Goal: Complete application form

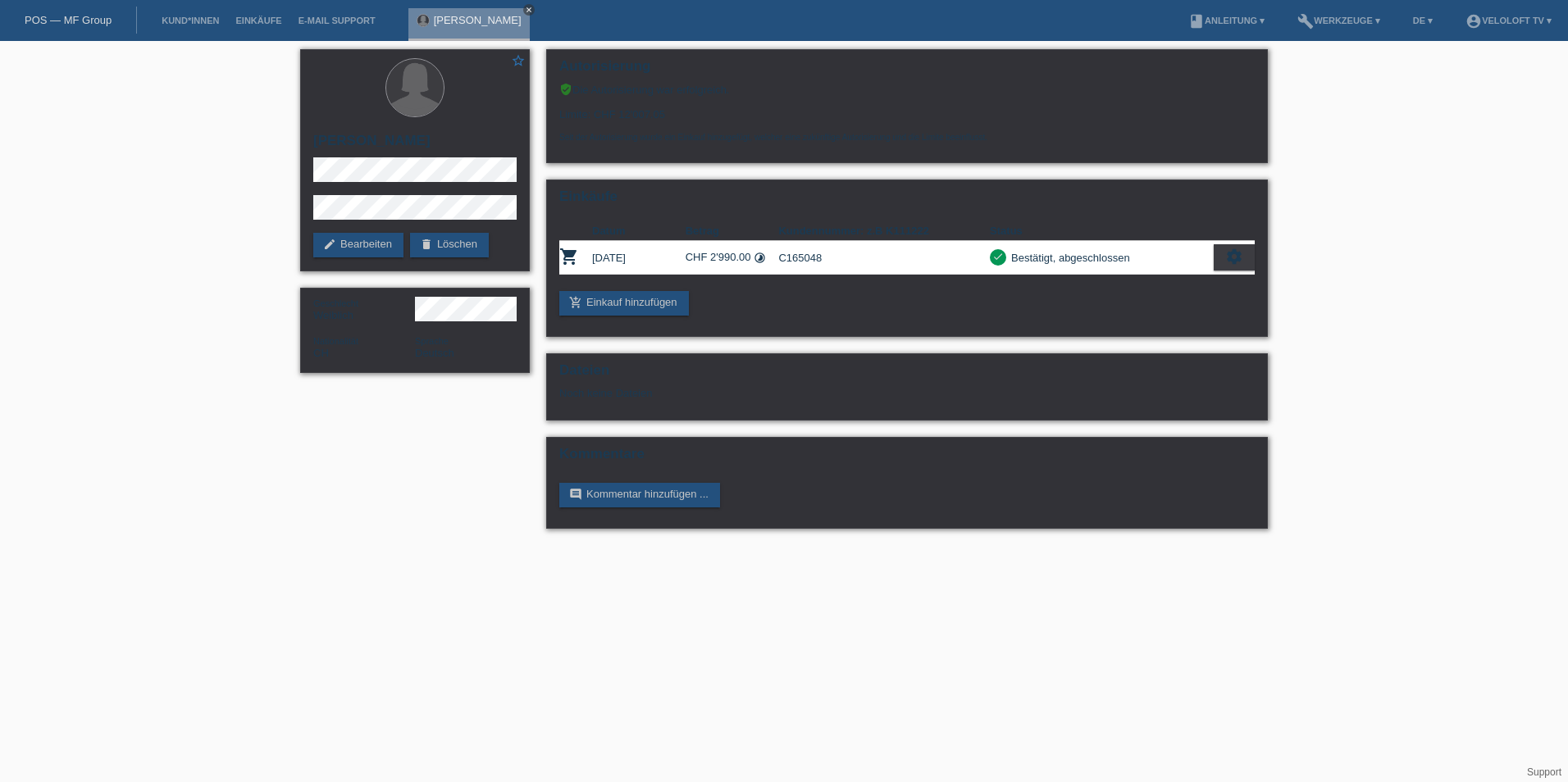
click at [533, 9] on icon "close" at bounding box center [529, 10] width 9 height 9
click at [190, 23] on link "Kund*innen" at bounding box center [190, 20] width 73 height 10
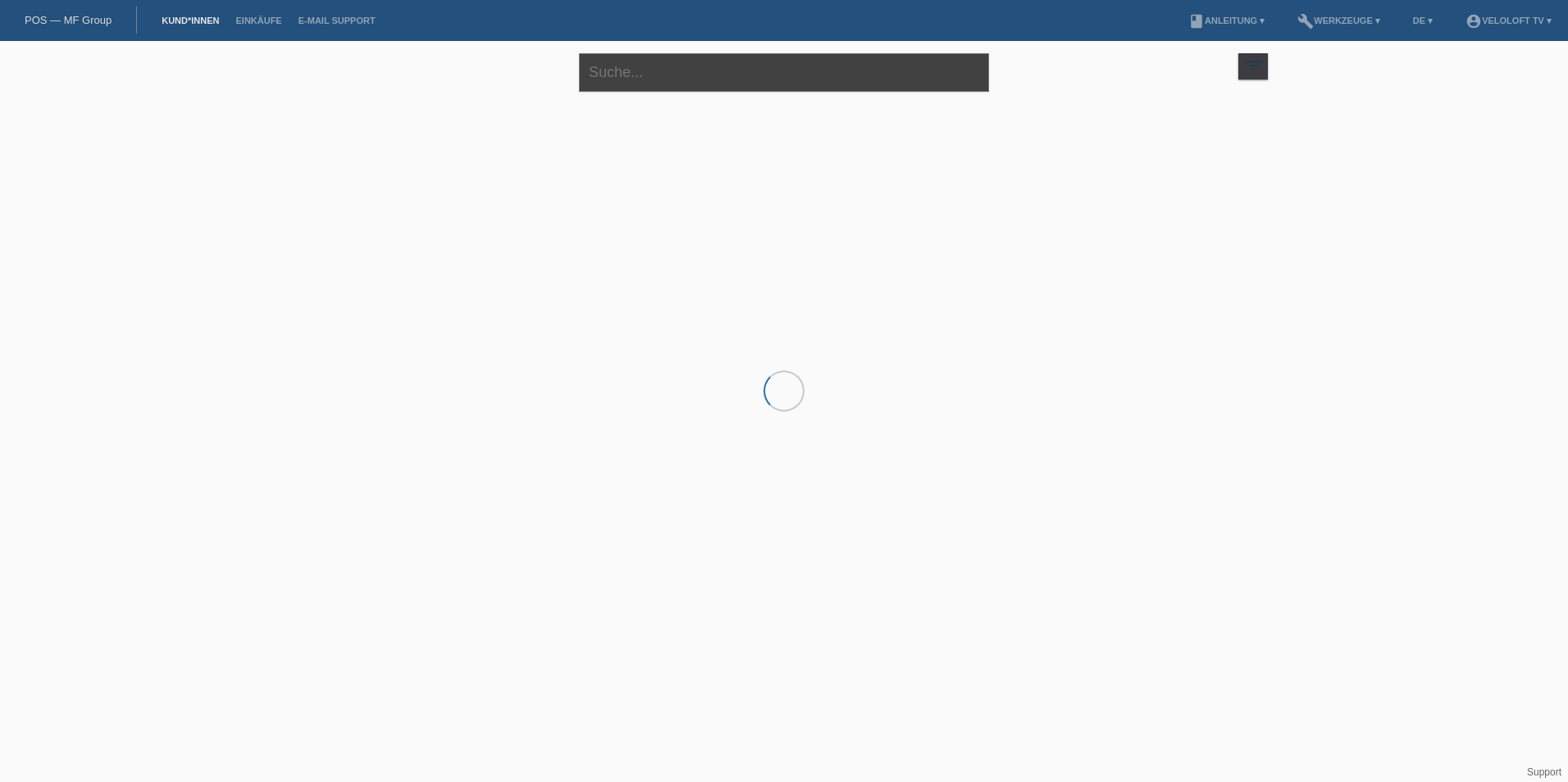
click at [888, 66] on input "text" at bounding box center [784, 72] width 410 height 38
click at [440, 264] on html "POS — MF Group Kund*innen Einkäufe E-Mail Support menu account_circle VeloLoft …" at bounding box center [784, 131] width 1568 height 264
click at [146, 9] on ul "Kund*innen Einkäufe E-Mail Support" at bounding box center [268, 20] width 246 height 42
click at [707, 72] on input "text" at bounding box center [784, 72] width 410 height 38
click at [284, 111] on div "close filter_list view_module Alle Kund*innen anzeigen star Markierte Kund*inne…" at bounding box center [784, 152] width 1568 height 223
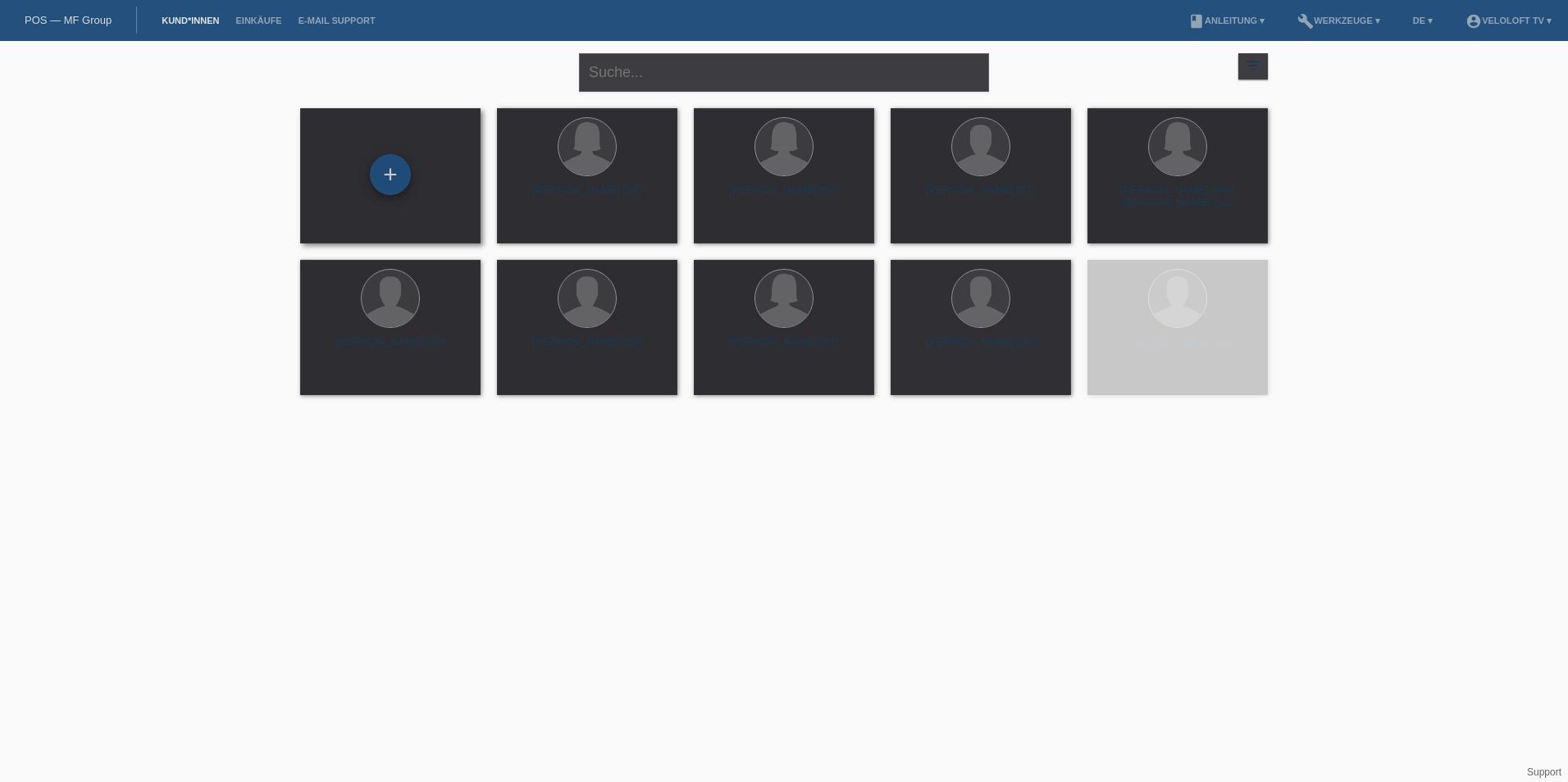
click at [375, 168] on div "+" at bounding box center [390, 175] width 41 height 41
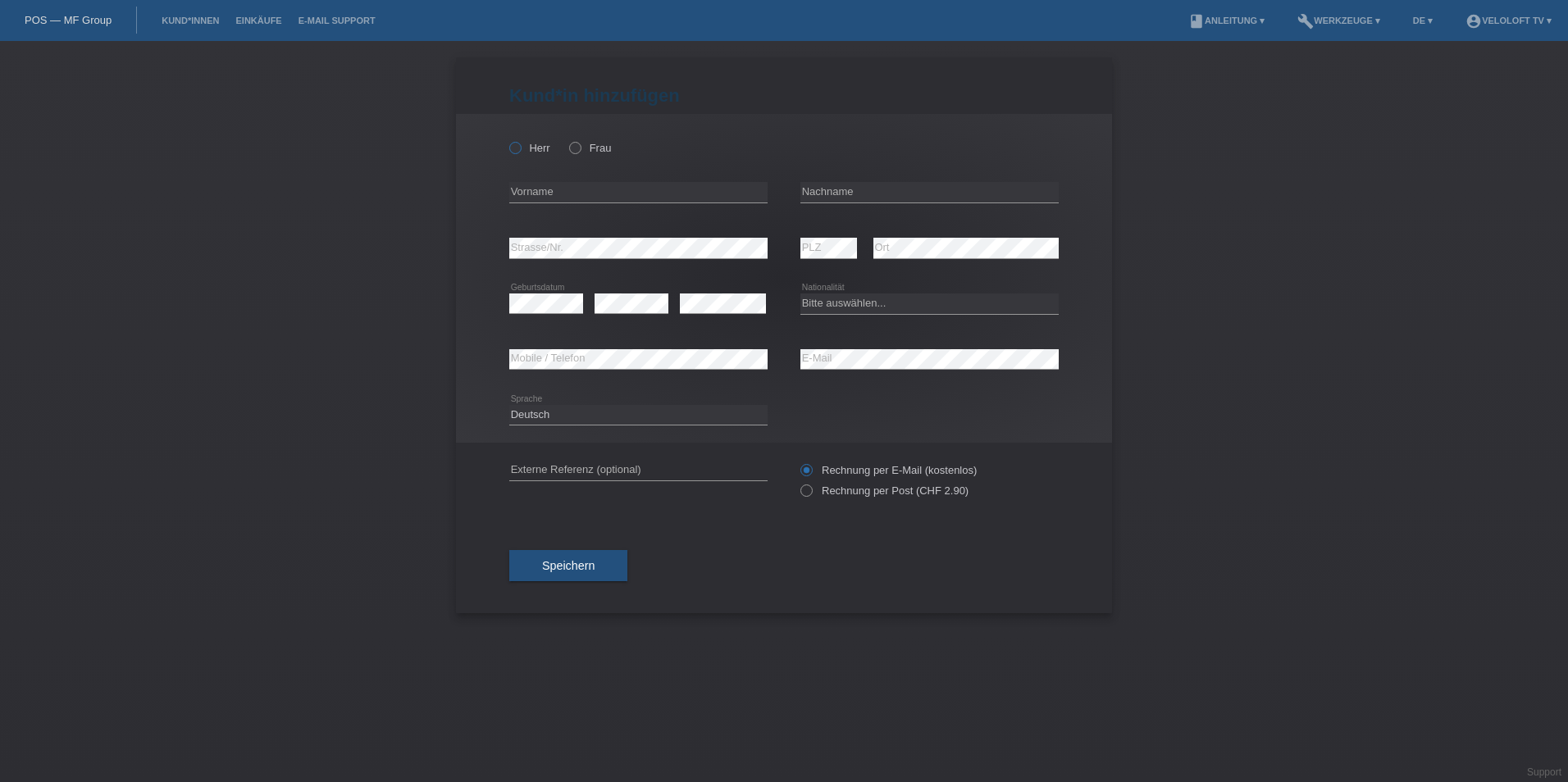
click at [506, 139] on icon at bounding box center [506, 139] width 0 height 0
click at [520, 145] on input "Herr" at bounding box center [514, 147] width 10 height 10
radio input "true"
click at [547, 196] on input "text" at bounding box center [638, 192] width 259 height 20
click at [606, 174] on div "error Vorname" at bounding box center [638, 192] width 259 height 55
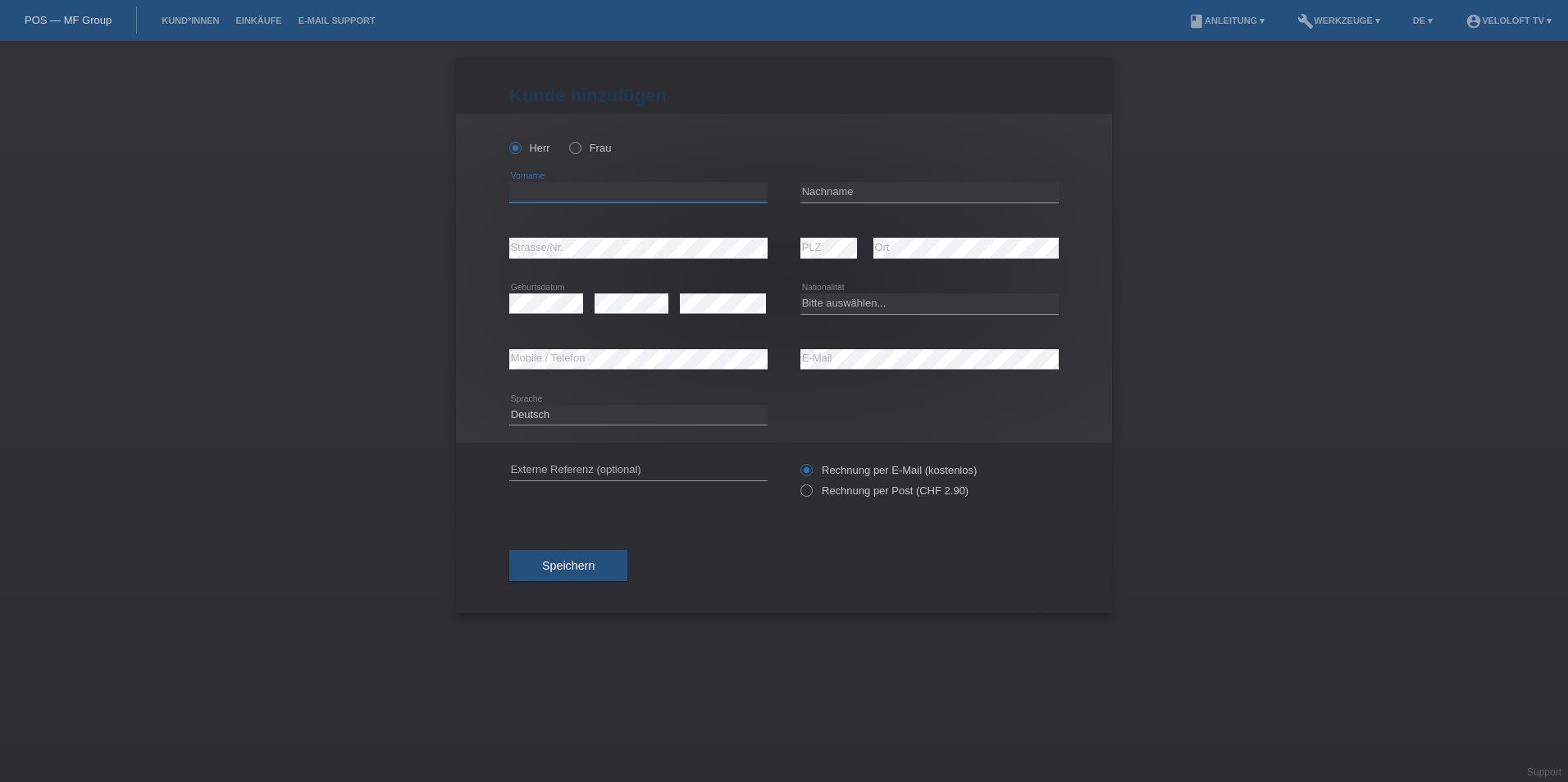
click at [606, 190] on input "text" at bounding box center [638, 192] width 259 height 20
type input "[PERSON_NAME]"
drag, startPoint x: 892, startPoint y: 210, endPoint x: 892, endPoint y: 191, distance: 19.0
click at [892, 203] on div "error Nachname" at bounding box center [929, 192] width 259 height 55
click at [892, 191] on input "text" at bounding box center [929, 192] width 259 height 20
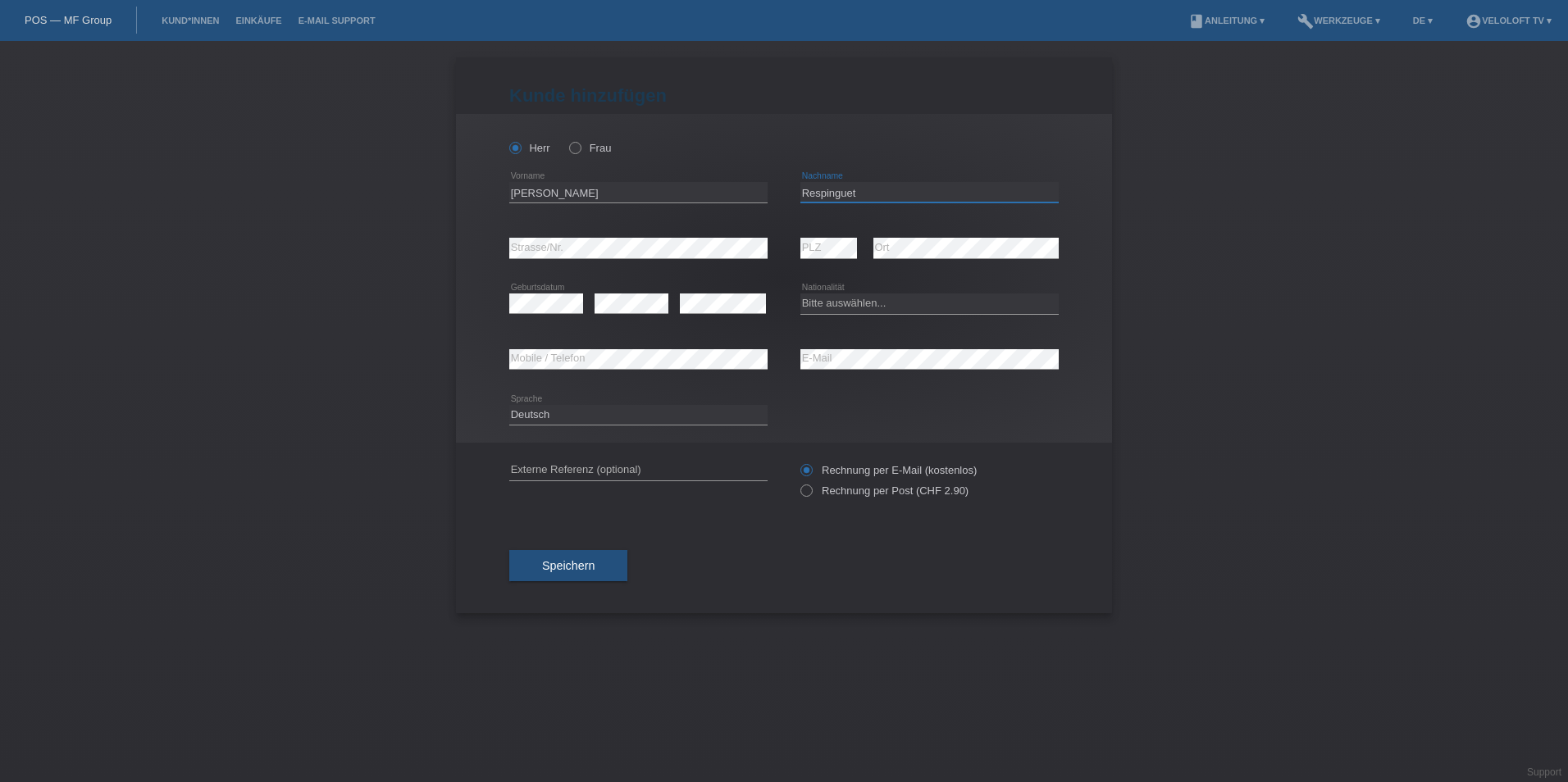
type input "Respinguet"
click at [837, 237] on div "error PLZ" at bounding box center [828, 248] width 56 height 55
click at [828, 251] on div "error PLZ error Ort" at bounding box center [929, 248] width 259 height 55
click at [936, 392] on div "Deutsch Français Italiano English error Sprache" at bounding box center [783, 415] width 549 height 55
click at [703, 316] on div "error" at bounding box center [723, 304] width 86 height 55
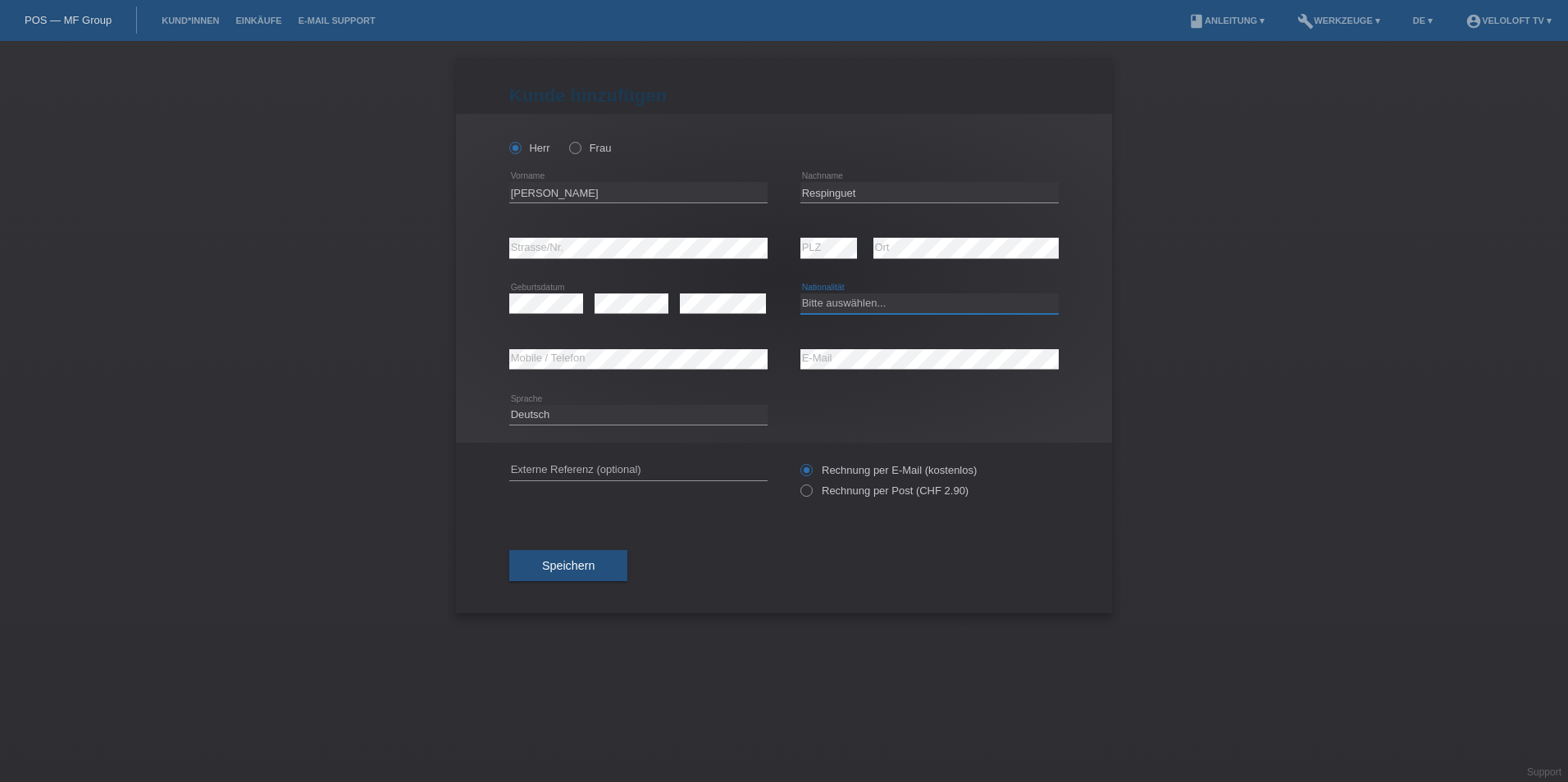
click at [847, 301] on select "Bitte auswählen... Schweiz Deutschland Liechtenstein Österreich ------------ Af…" at bounding box center [929, 303] width 259 height 20
select select "CH"
click at [800, 294] on select "Bitte auswählen... Schweiz Deutschland Liechtenstein Österreich ------------ Af…" at bounding box center [929, 303] width 259 height 20
click at [896, 416] on div "Deutsch Français Italiano English error Sprache" at bounding box center [783, 415] width 549 height 55
click at [832, 573] on div "Speichern" at bounding box center [783, 565] width 549 height 95
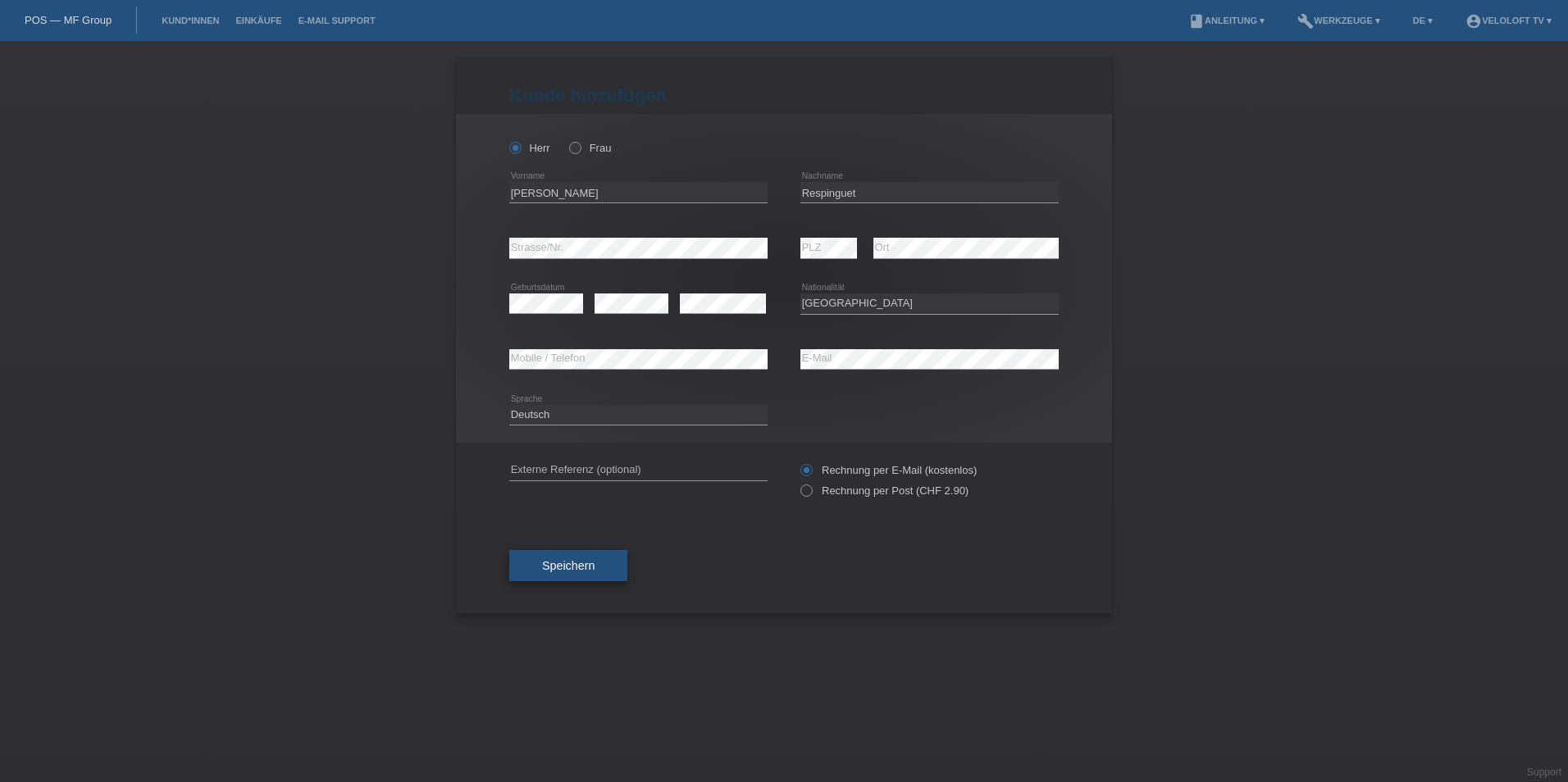
click at [552, 568] on span "Speichern" at bounding box center [568, 565] width 52 height 13
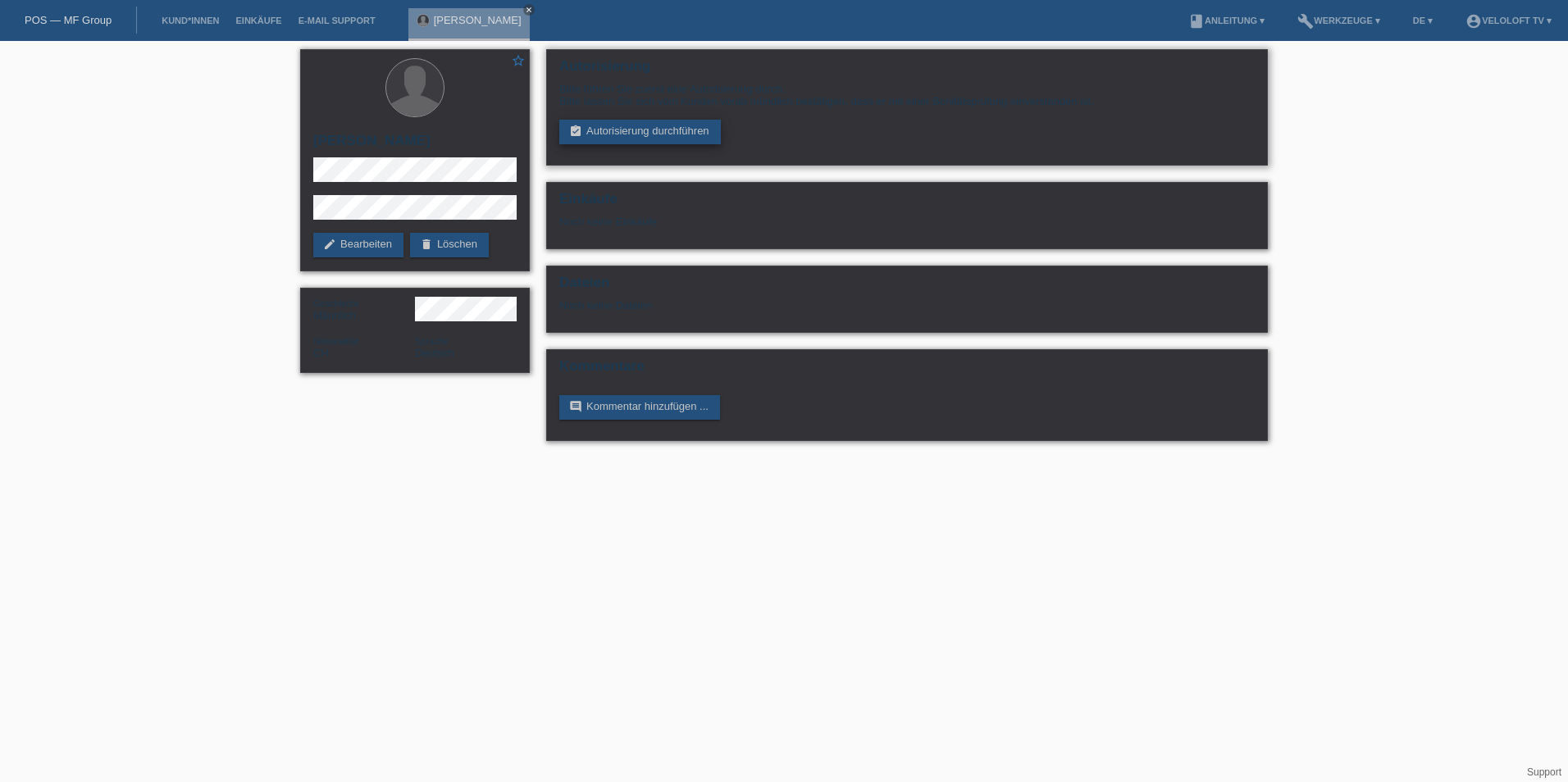
click at [688, 132] on link "assignment_turned_in Autorisierung durchführen" at bounding box center [640, 131] width 161 height 25
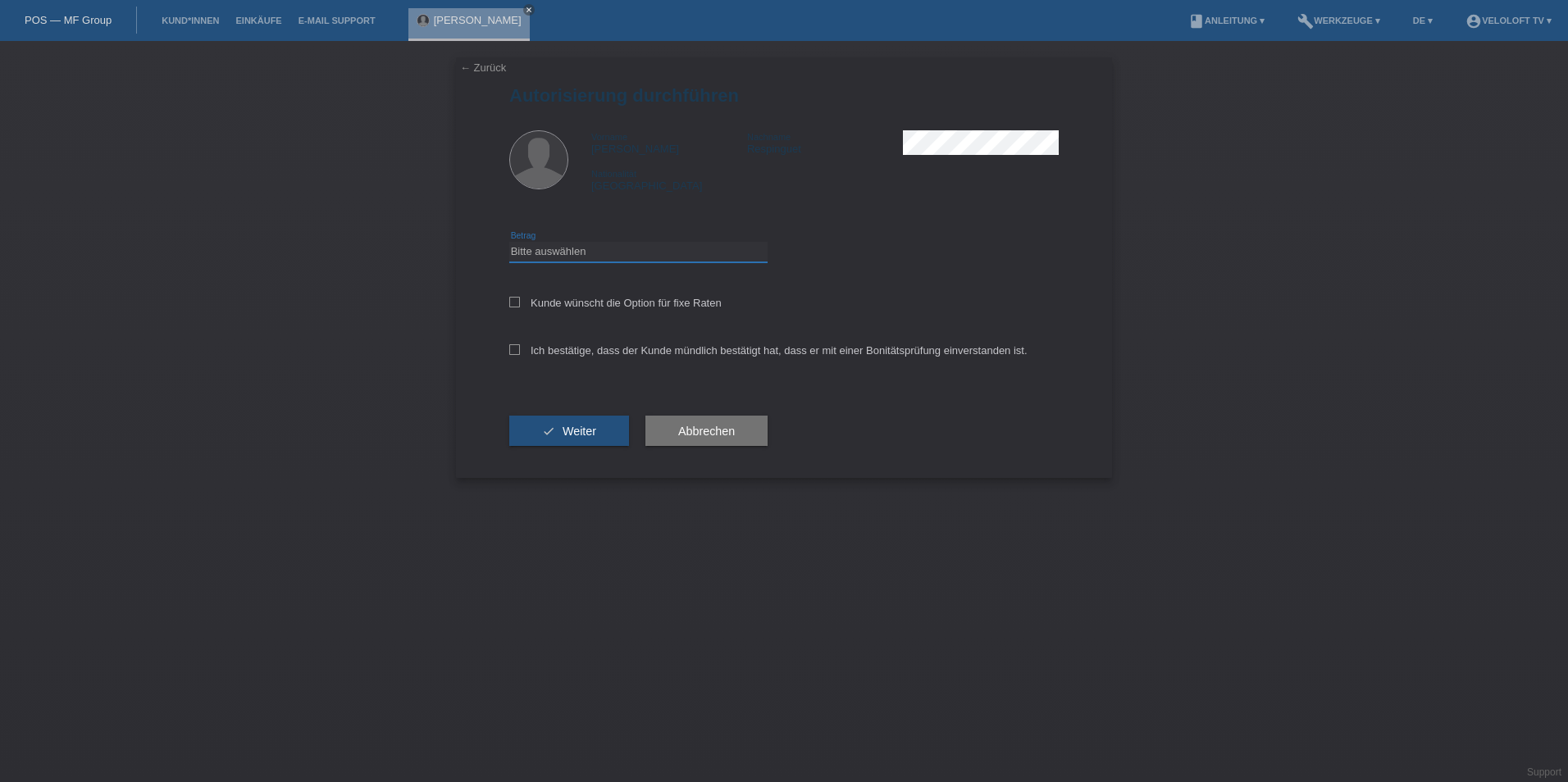
click at [553, 258] on select "Bitte auswählen CHF 1.00 - CHF 499.00 CHF 500.00 - CHF 1'999.00 CHF 2'000.00 - …" at bounding box center [638, 251] width 259 height 20
select select "3"
click at [509, 242] on select "Bitte auswählen CHF 1.00 - CHF 499.00 CHF 500.00 - CHF 1'999.00 CHF 2'000.00 - …" at bounding box center [638, 251] width 259 height 20
click at [576, 255] on select "Bitte auswählen CHF 1.00 - CHF 499.00 CHF 500.00 - CHF 1'999.00 CHF 2'000.00 - …" at bounding box center [638, 251] width 259 height 20
click at [972, 241] on div "Bitte auswählen CHF 1.00 - CHF 499.00 CHF 500.00 - CHF 1'999.00 CHF 2'000.00 - …" at bounding box center [783, 252] width 549 height 55
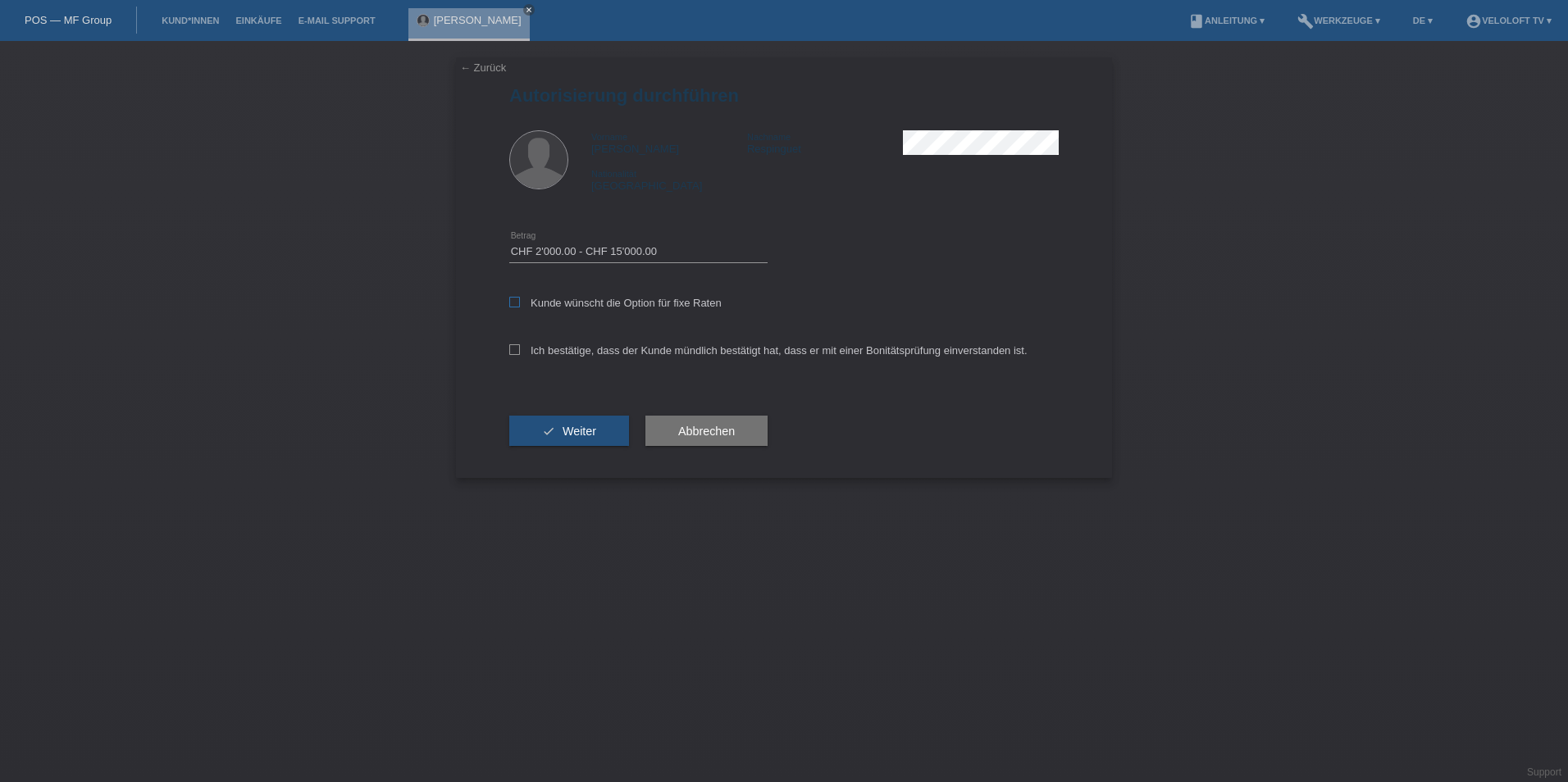
click at [528, 301] on label "Kunde wünscht die Option für fixe Raten" at bounding box center [615, 303] width 213 height 12
click at [520, 301] on input "Kunde wünscht die Option für fixe Raten" at bounding box center [514, 302] width 10 height 10
checkbox input "true"
click at [518, 341] on div "Ich bestätige, dass der Kunde mündlich bestätigt hat, dass er mit einer Bonität…" at bounding box center [783, 355] width 549 height 55
click at [526, 348] on label "Ich bestätige, dass der Kunde mündlich bestätigt hat, dass er mit einer Bonität…" at bounding box center [768, 350] width 518 height 12
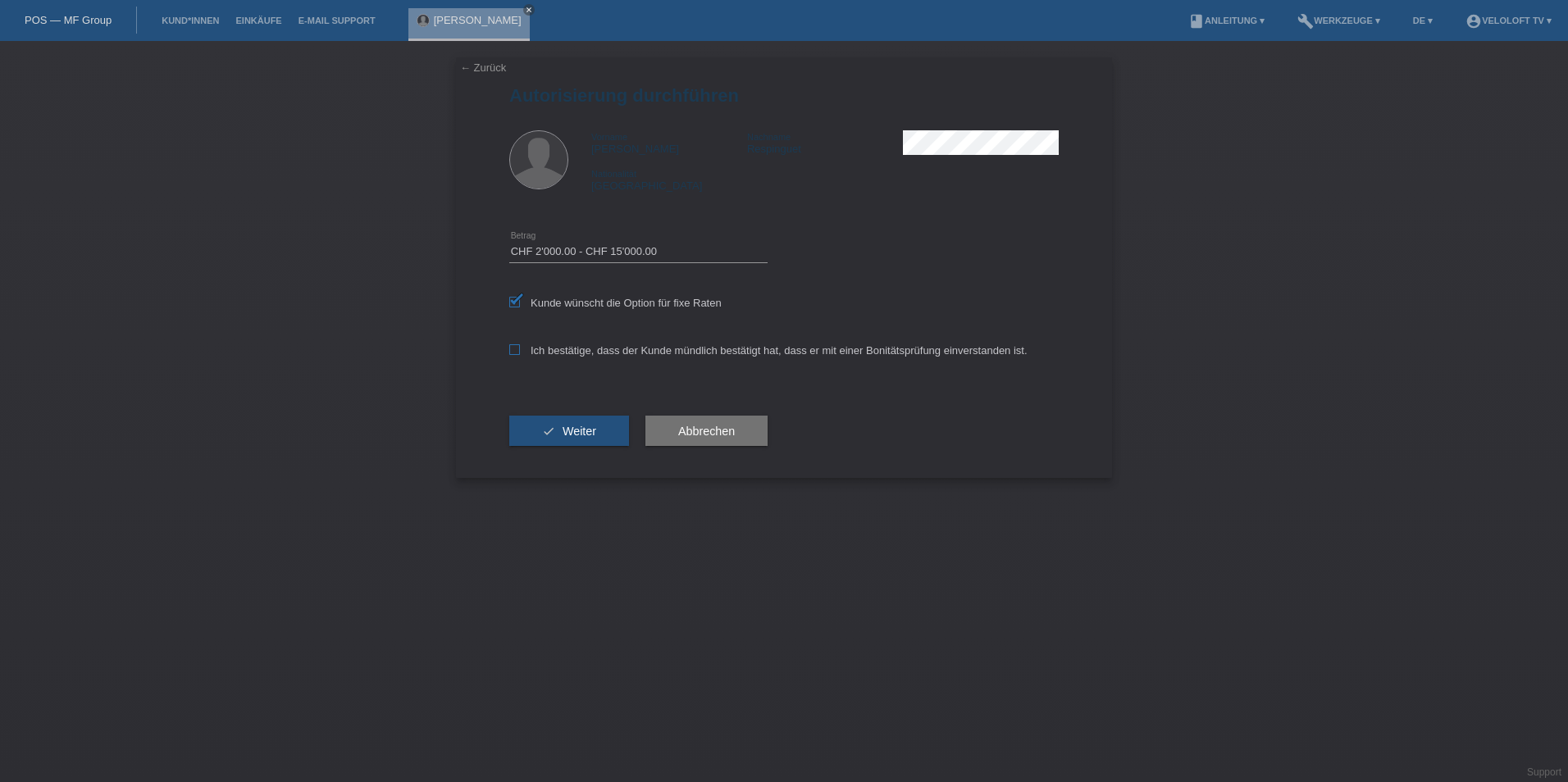
click at [520, 348] on input "Ich bestätige, dass der Kunde mündlich bestätigt hat, dass er mit einer Bonität…" at bounding box center [514, 349] width 10 height 10
checkbox input "true"
click at [581, 441] on button "check Weiter" at bounding box center [569, 431] width 120 height 31
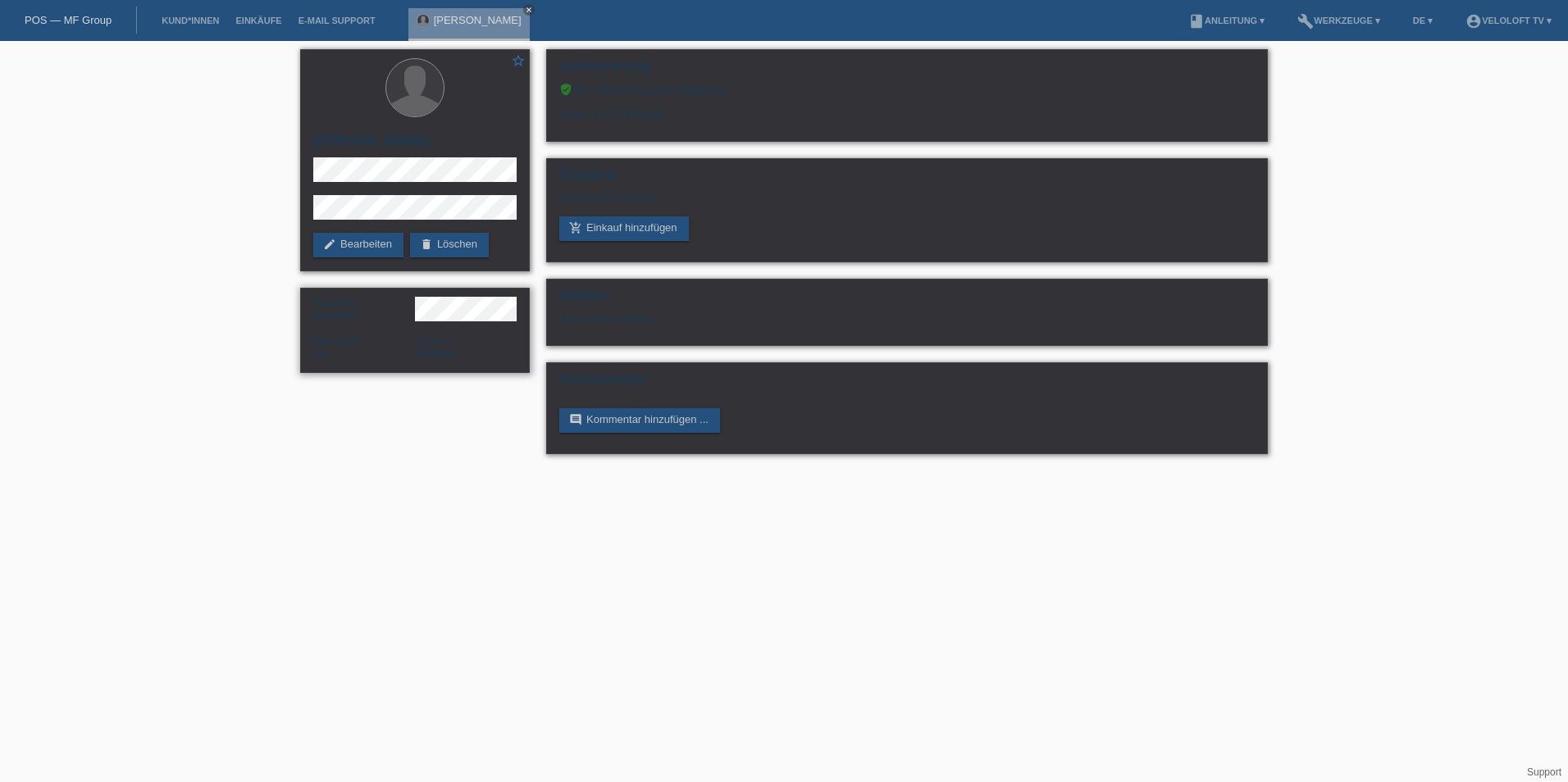
click at [411, 314] on div "Geschlecht Männlich" at bounding box center [364, 309] width 102 height 25
click at [676, 110] on div "Limite: CHF 13'000.00" at bounding box center [907, 108] width 695 height 25
copy div "CHF 13'000.00"
drag, startPoint x: 670, startPoint y: 109, endPoint x: 596, endPoint y: 115, distance: 74.2
click at [596, 115] on div "Limite: CHF 13'000.00" at bounding box center [907, 108] width 695 height 25
